Goal: Transaction & Acquisition: Purchase product/service

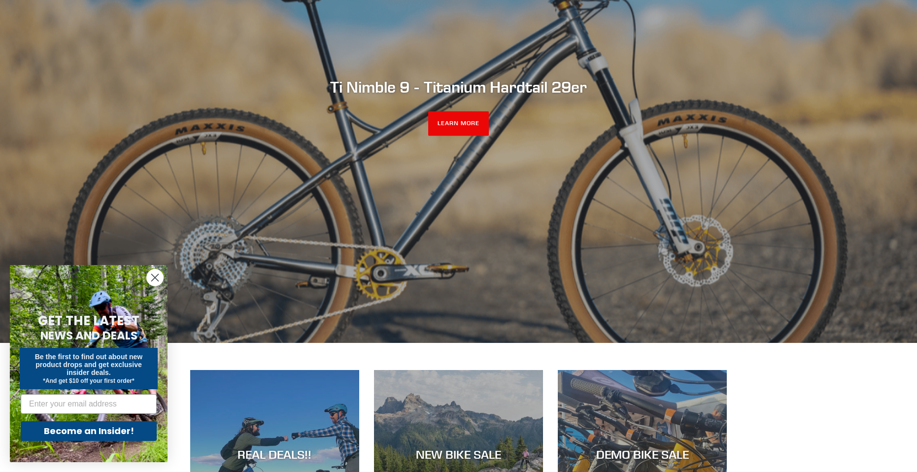
scroll to position [443, 0]
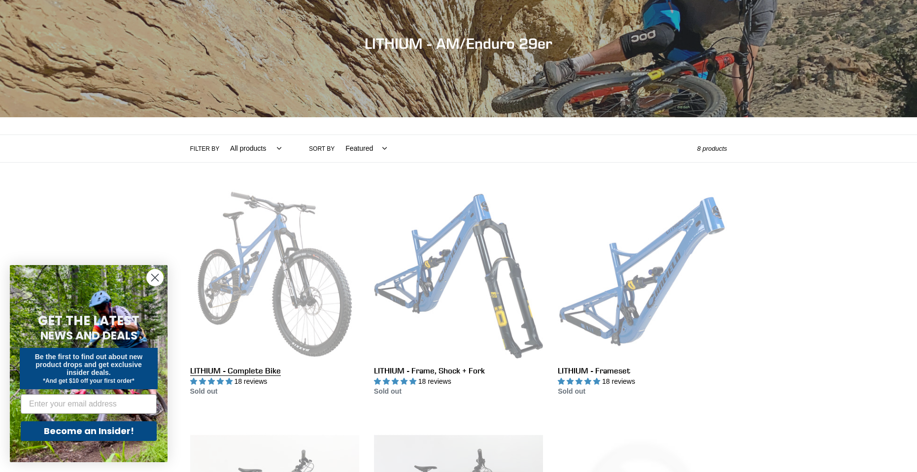
click at [196, 260] on link "LITHIUM - Complete Bike" at bounding box center [274, 293] width 169 height 207
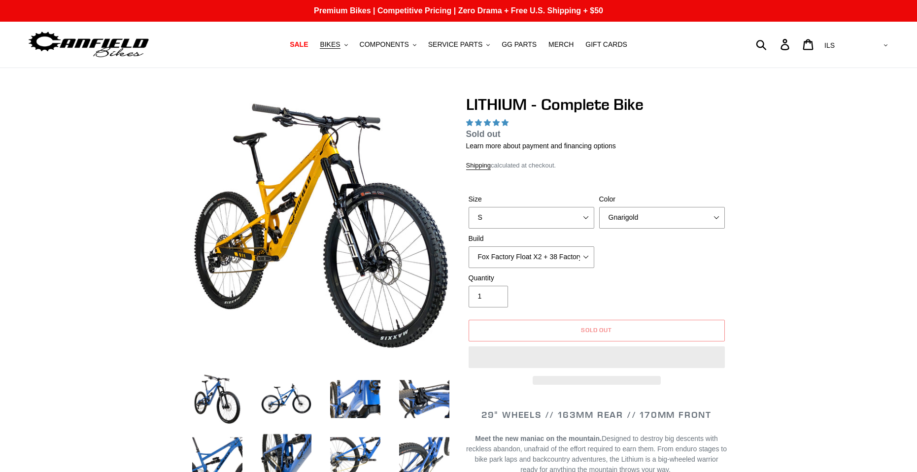
select select "highest-rating"
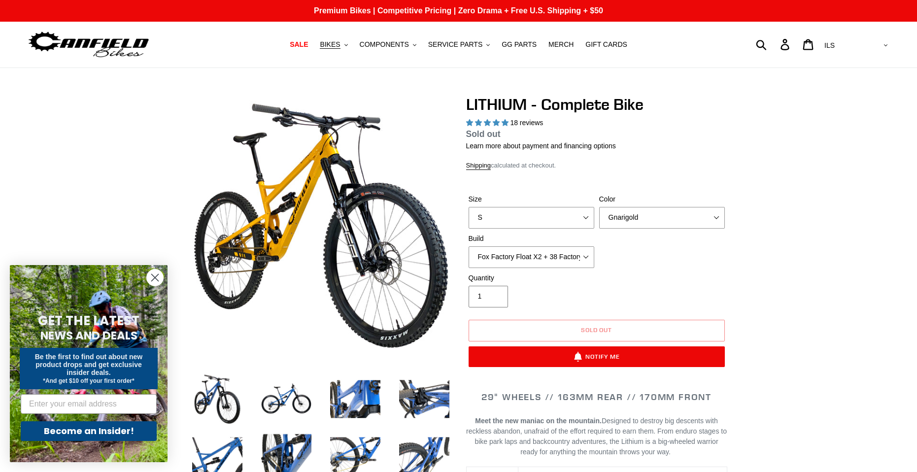
click at [479, 296] on input "1" at bounding box center [488, 297] width 39 height 22
click at [497, 294] on input "2" at bounding box center [488, 297] width 39 height 22
type input "1"
click at [496, 299] on input "1" at bounding box center [488, 297] width 39 height 22
click at [651, 296] on div "Quantity 1" at bounding box center [596, 292] width 261 height 39
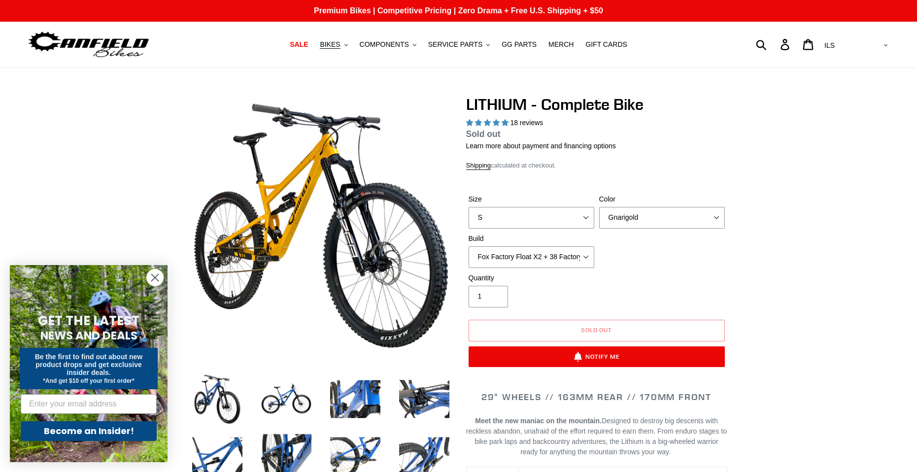
click at [153, 281] on circle "Close dialog" at bounding box center [155, 277] width 16 height 16
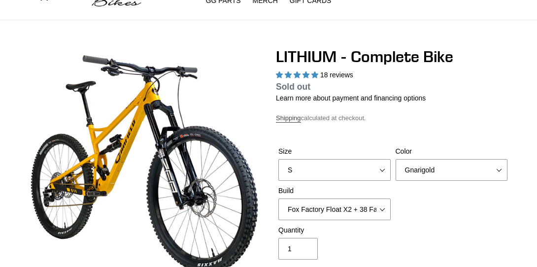
scroll to position [49, 0]
